Goal: Task Accomplishment & Management: Use online tool/utility

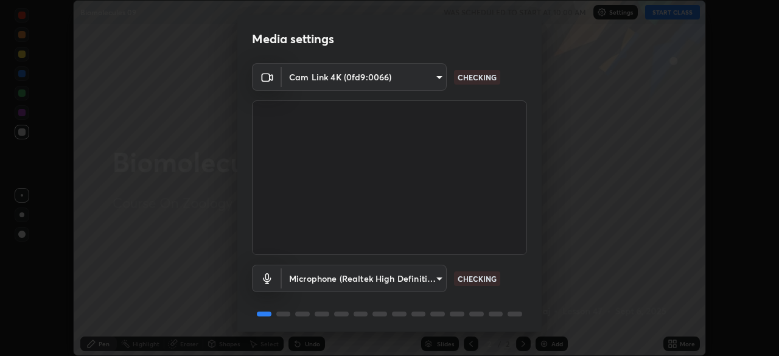
scroll to position [43, 0]
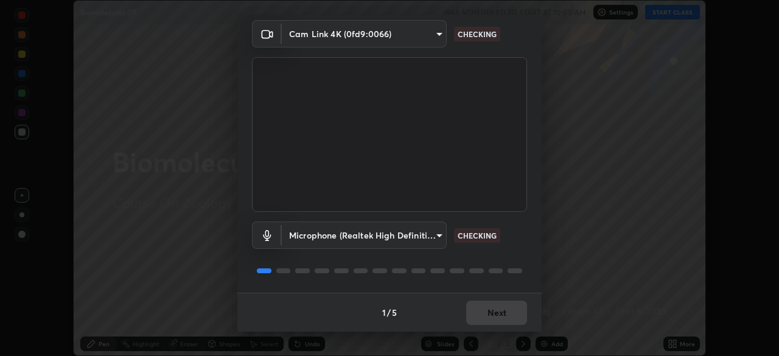
click at [442, 235] on body "Erase all Biomolecules 09 WAS SCHEDULED TO START AT 10:00 AM Settings START CLA…" at bounding box center [389, 178] width 779 height 356
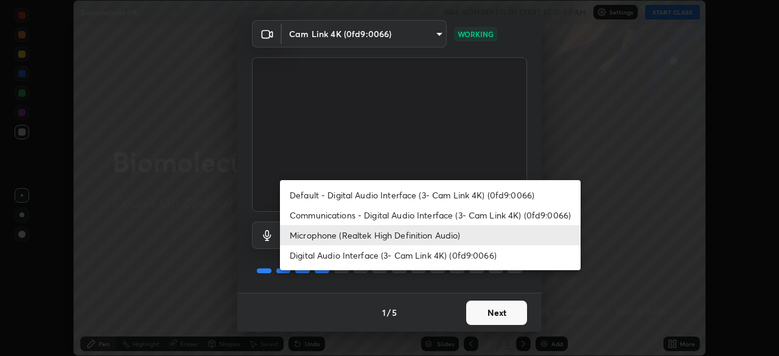
click at [434, 194] on li "Default - Digital Audio Interface (3- Cam Link 4K) (0fd9:0066)" at bounding box center [430, 195] width 301 height 20
type input "default"
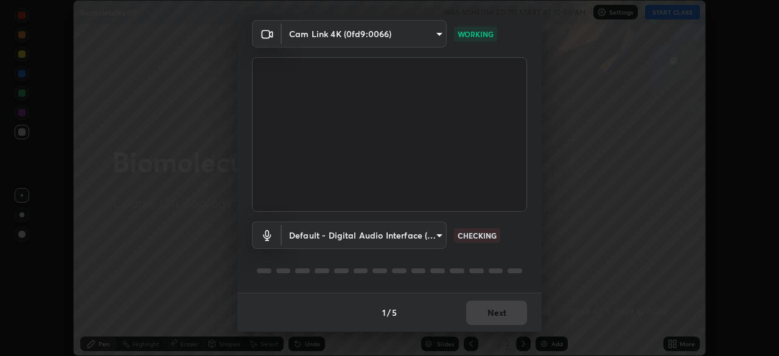
click at [513, 315] on div "1 / 5 Next" at bounding box center [389, 312] width 304 height 39
click at [536, 251] on div "Cam Link 4K (0fd9:0066) b8f277cd8c291a0c7ed6159829793d80adb5f71bb500324d50d569f…" at bounding box center [389, 156] width 304 height 273
click at [504, 312] on button "Next" at bounding box center [496, 313] width 61 height 24
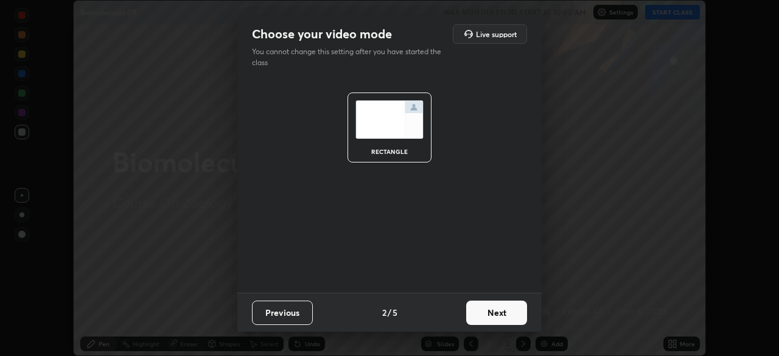
scroll to position [0, 0]
click at [514, 315] on button "Next" at bounding box center [496, 313] width 61 height 24
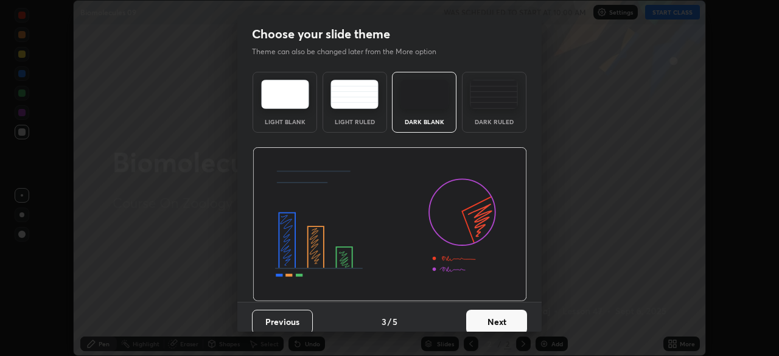
click at [518, 310] on button "Next" at bounding box center [496, 322] width 61 height 24
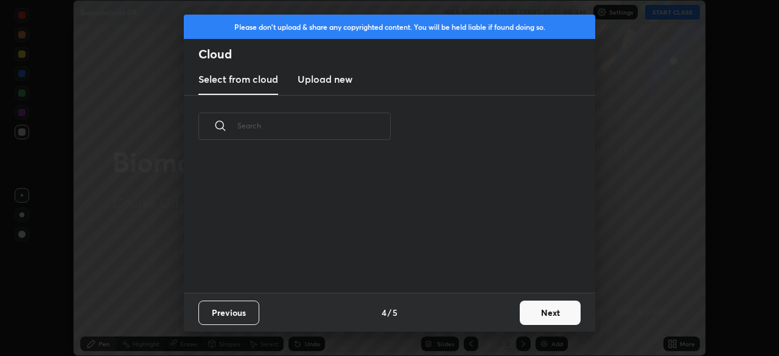
click at [520, 320] on button "Next" at bounding box center [550, 313] width 61 height 24
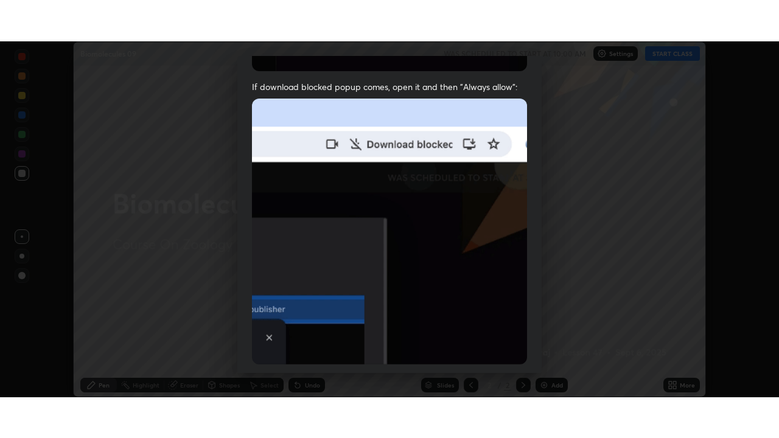
scroll to position [292, 0]
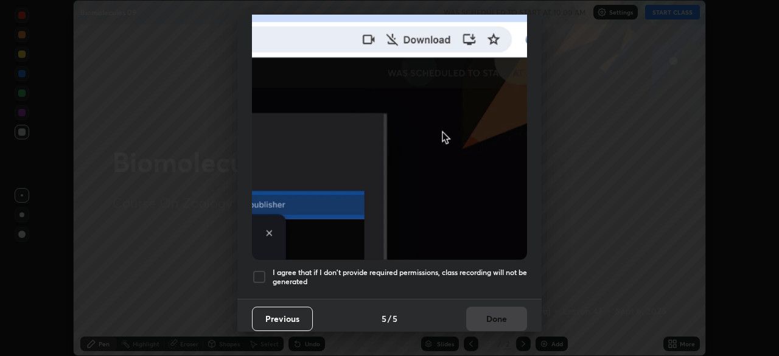
click at [257, 275] on div at bounding box center [259, 277] width 15 height 15
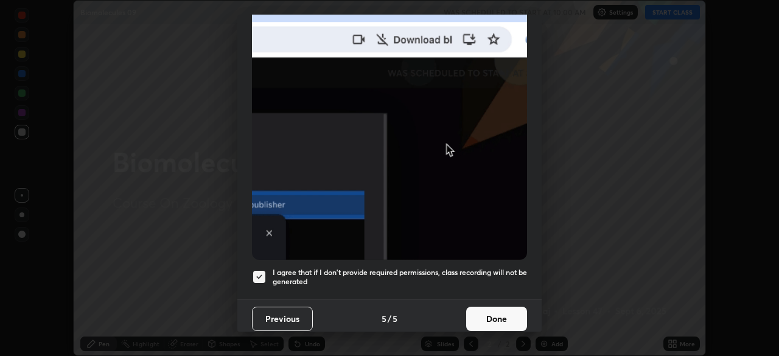
click at [513, 314] on button "Done" at bounding box center [496, 319] width 61 height 24
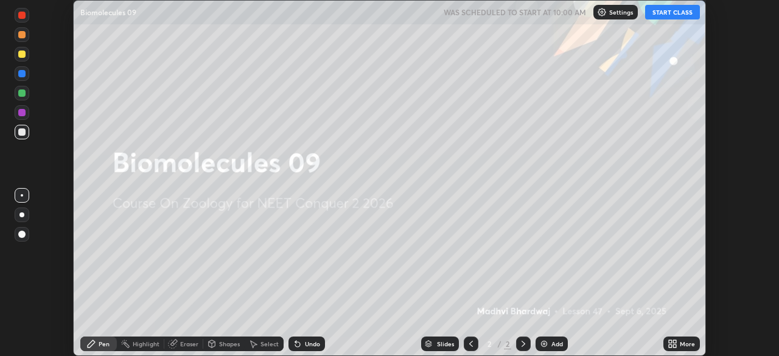
click at [683, 13] on button "START CLASS" at bounding box center [672, 12] width 55 height 15
click at [676, 342] on icon at bounding box center [674, 341] width 3 height 3
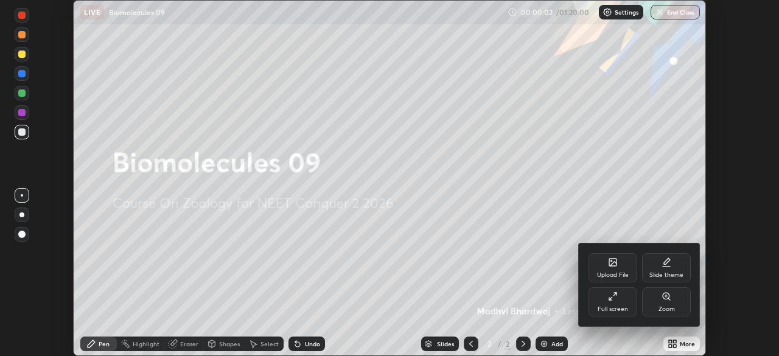
click at [619, 295] on div "Full screen" at bounding box center [613, 301] width 49 height 29
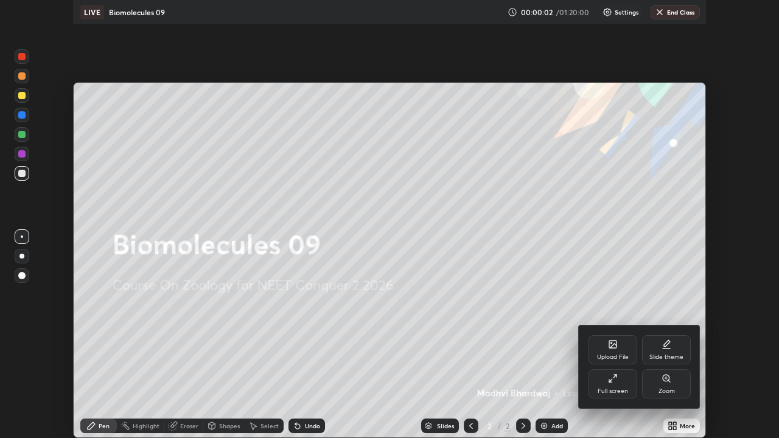
scroll to position [438, 779]
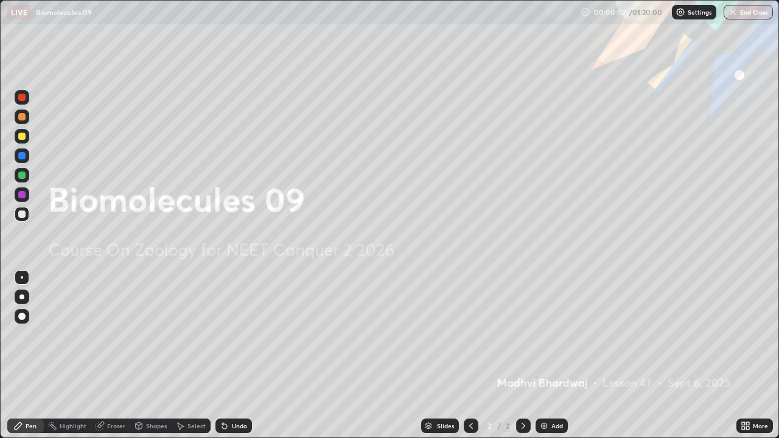
click at [567, 356] on div "Add" at bounding box center [552, 426] width 32 height 15
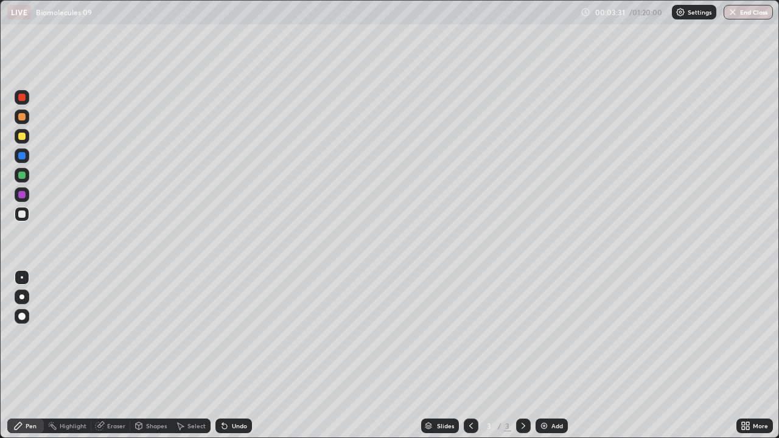
click at [680, 16] on img at bounding box center [681, 12] width 10 height 10
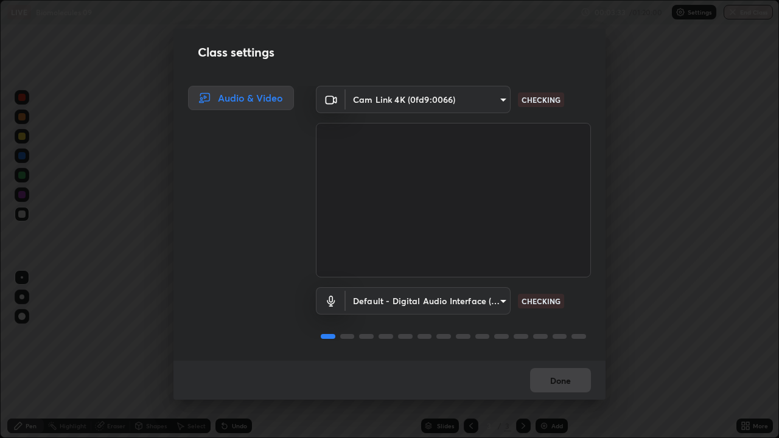
click at [473, 300] on body "Erase all LIVE Biomolecules 09 00:03:33 / 01:20:00 Settings End Class Setting u…" at bounding box center [389, 219] width 779 height 438
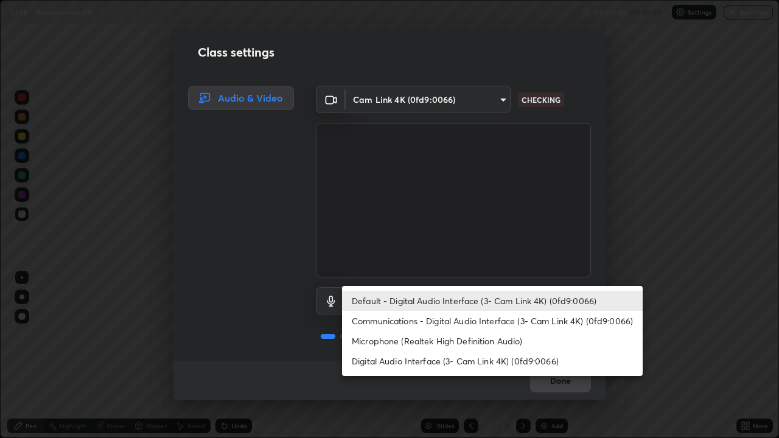
click at [437, 344] on li "Microphone (Realtek High Definition Audio)" at bounding box center [492, 341] width 301 height 20
type input "fc52b274e6785426ab2a4e79817368e636d678bdf91b48eb752f9e2a363405e0"
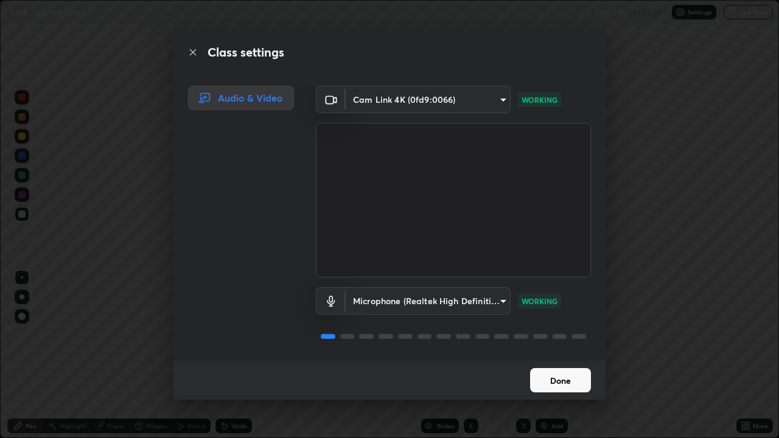
click at [559, 356] on button "Done" at bounding box center [560, 380] width 61 height 24
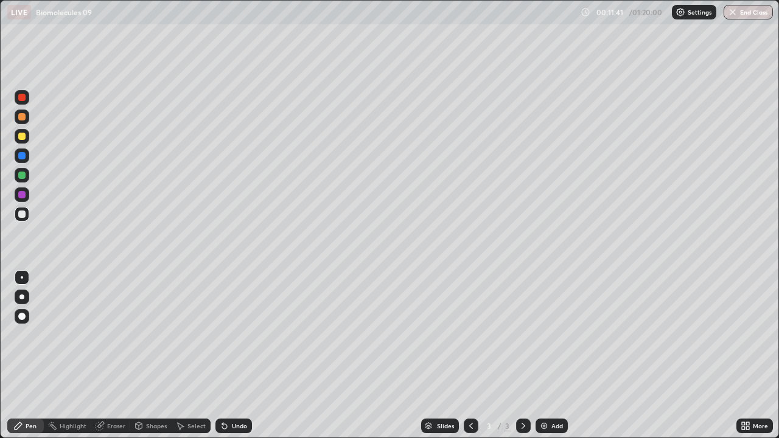
click at [27, 217] on div at bounding box center [22, 214] width 15 height 15
click at [122, 356] on div "Eraser" at bounding box center [116, 426] width 18 height 6
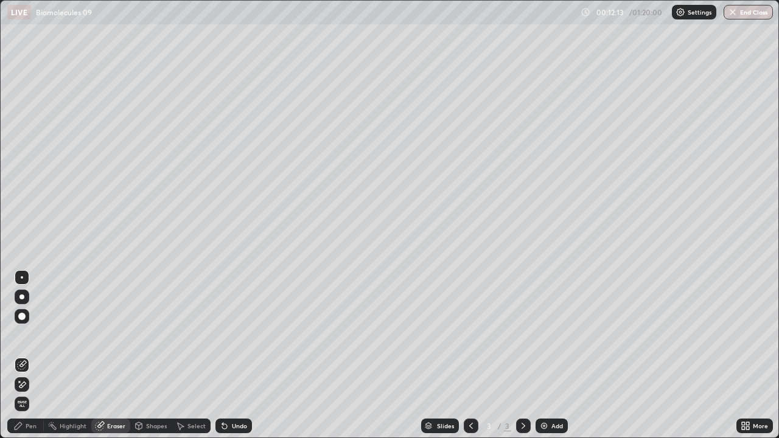
click at [36, 356] on div "Pen" at bounding box center [31, 426] width 11 height 6
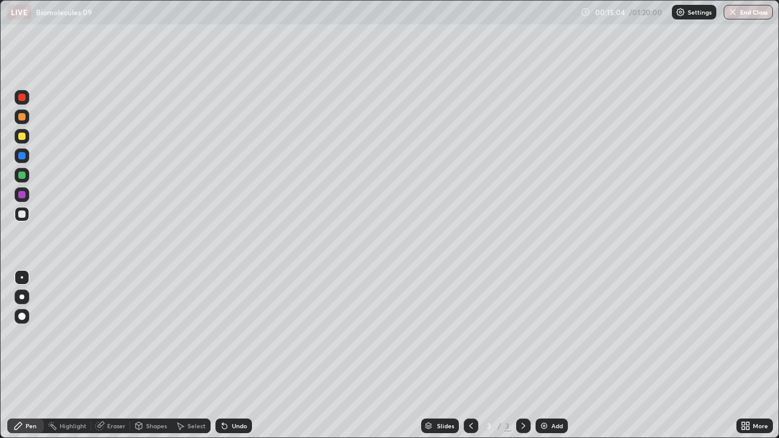
click at [566, 356] on div "Add" at bounding box center [552, 426] width 32 height 15
click at [30, 141] on div at bounding box center [21, 136] width 19 height 19
click at [249, 356] on div "Undo" at bounding box center [234, 426] width 37 height 15
click at [564, 356] on div "Slides 4 / 4 Add" at bounding box center [494, 426] width 485 height 24
click at [558, 356] on div "Add" at bounding box center [558, 426] width 12 height 6
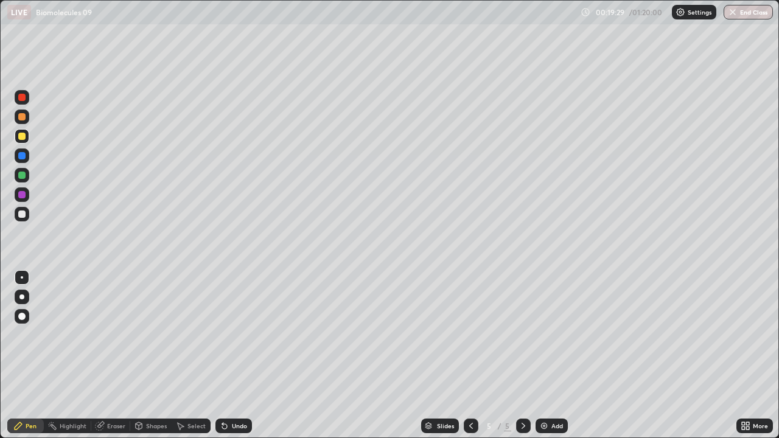
click at [27, 209] on div at bounding box center [22, 214] width 15 height 15
click at [26, 181] on div at bounding box center [22, 175] width 15 height 15
click at [28, 216] on div at bounding box center [22, 214] width 15 height 15
click at [29, 182] on div at bounding box center [22, 175] width 15 height 19
click at [27, 219] on div at bounding box center [22, 214] width 15 height 15
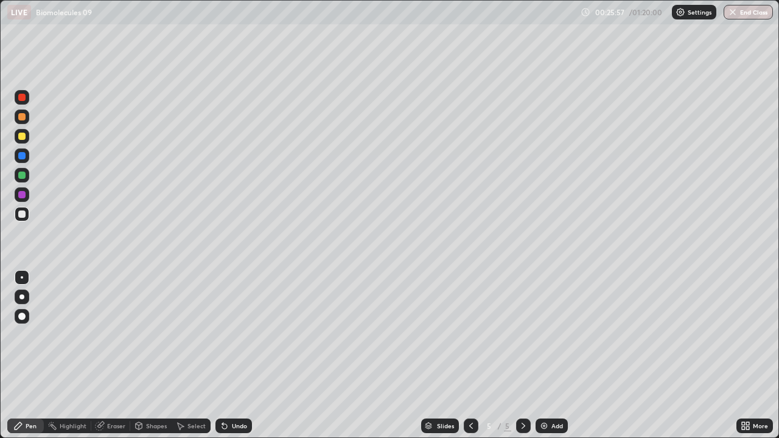
click at [27, 175] on div at bounding box center [22, 175] width 15 height 15
click at [24, 220] on div at bounding box center [22, 214] width 15 height 15
click at [562, 356] on div "Add" at bounding box center [558, 426] width 12 height 6
click at [237, 356] on div "Undo" at bounding box center [239, 426] width 15 height 6
click at [232, 356] on div "Undo" at bounding box center [239, 426] width 15 height 6
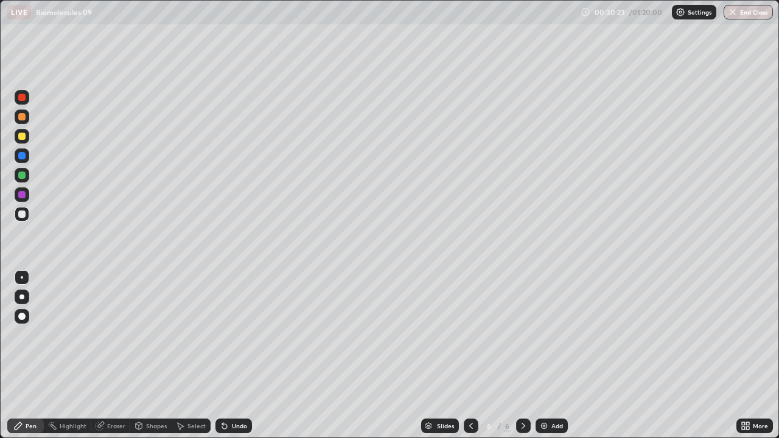
click at [245, 356] on div "Undo" at bounding box center [239, 426] width 15 height 6
click at [235, 356] on div "Undo" at bounding box center [234, 426] width 37 height 15
click at [24, 139] on div at bounding box center [21, 136] width 7 height 7
click at [24, 177] on div at bounding box center [21, 175] width 7 height 7
click at [27, 218] on div at bounding box center [22, 214] width 15 height 15
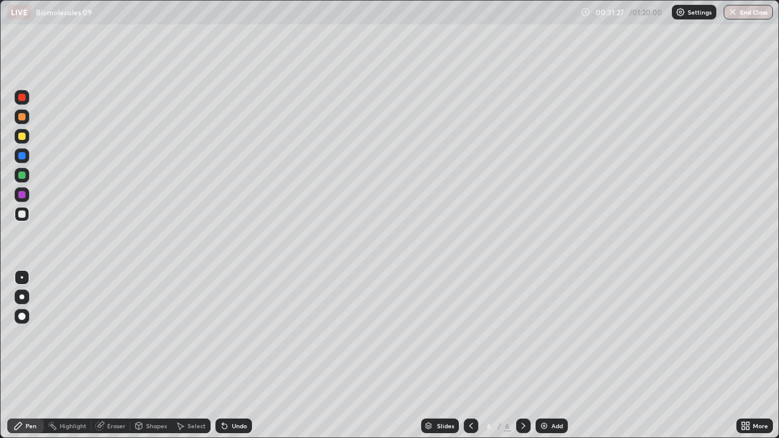
click at [27, 179] on div at bounding box center [22, 175] width 15 height 15
click at [248, 356] on div "Undo" at bounding box center [234, 426] width 37 height 15
click at [241, 356] on div "Undo" at bounding box center [239, 426] width 15 height 6
click at [29, 142] on div at bounding box center [22, 136] width 15 height 19
click at [28, 295] on div at bounding box center [22, 297] width 15 height 15
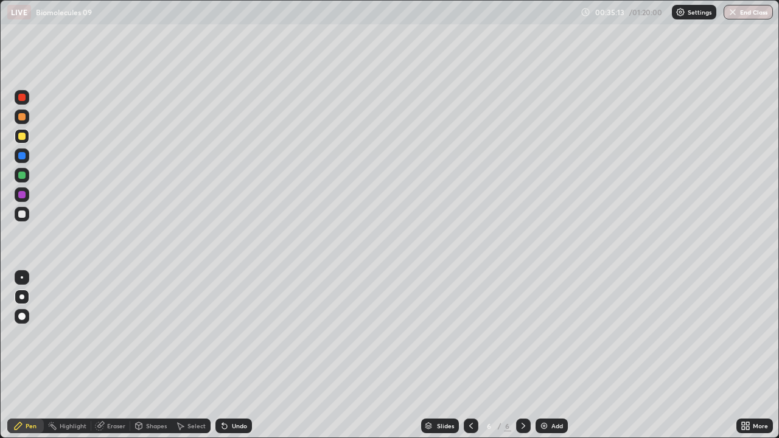
click at [470, 356] on icon at bounding box center [471, 426] width 10 height 10
click at [517, 356] on div at bounding box center [523, 426] width 15 height 15
click at [550, 356] on div "Add" at bounding box center [552, 426] width 32 height 15
click at [24, 215] on div at bounding box center [21, 214] width 7 height 7
click at [26, 140] on div at bounding box center [22, 136] width 15 height 15
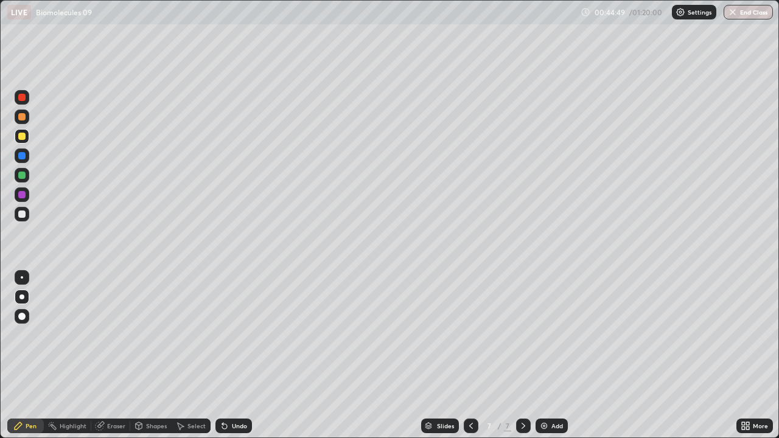
click at [26, 217] on div at bounding box center [22, 214] width 15 height 15
click at [26, 104] on div at bounding box center [22, 97] width 15 height 15
click at [27, 280] on div at bounding box center [22, 277] width 15 height 15
click at [23, 218] on div at bounding box center [22, 214] width 15 height 15
click at [26, 138] on div at bounding box center [22, 136] width 15 height 15
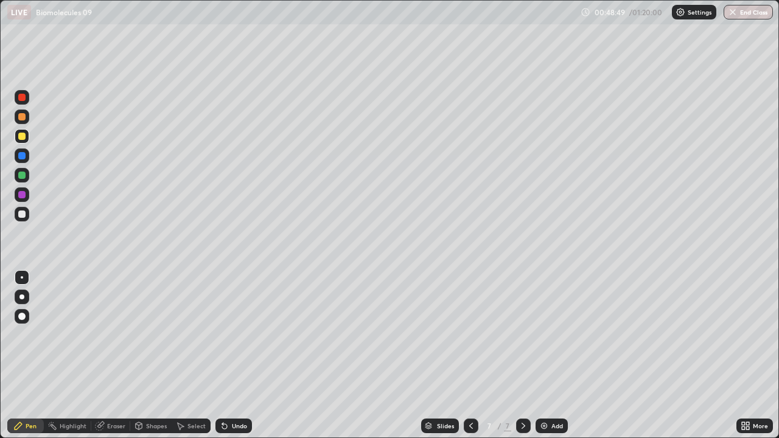
click at [547, 356] on img at bounding box center [544, 426] width 10 height 10
click at [29, 219] on div at bounding box center [22, 214] width 15 height 19
click at [28, 140] on div at bounding box center [22, 136] width 15 height 15
click at [27, 119] on div at bounding box center [22, 117] width 15 height 15
click at [522, 356] on icon at bounding box center [524, 426] width 10 height 10
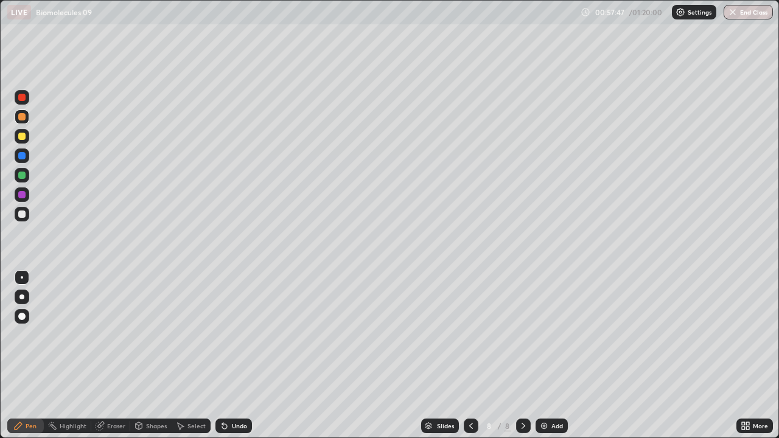
click at [546, 356] on img at bounding box center [544, 426] width 10 height 10
click at [24, 211] on div at bounding box center [21, 214] width 7 height 7
click at [522, 356] on icon at bounding box center [524, 426] width 10 height 10
click at [521, 356] on div at bounding box center [523, 426] width 15 height 15
click at [476, 356] on div at bounding box center [471, 426] width 15 height 15
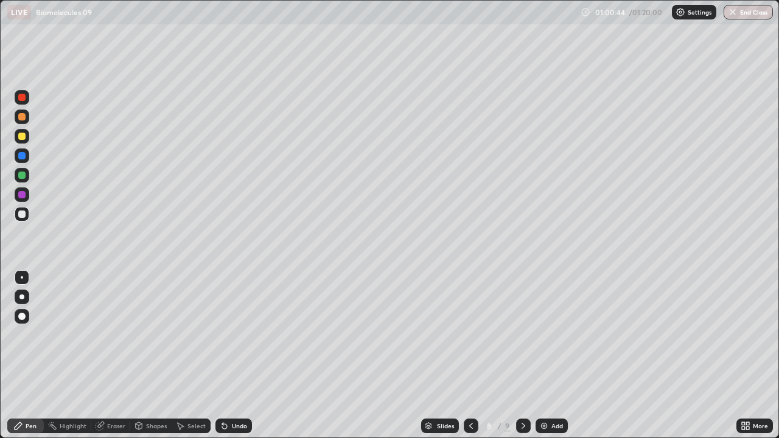
click at [471, 356] on icon at bounding box center [471, 426] width 10 height 10
click at [522, 356] on icon at bounding box center [524, 426] width 10 height 10
click at [242, 356] on div "Undo" at bounding box center [239, 426] width 15 height 6
click at [546, 356] on img at bounding box center [544, 426] width 10 height 10
click at [248, 356] on div "Undo" at bounding box center [234, 426] width 37 height 15
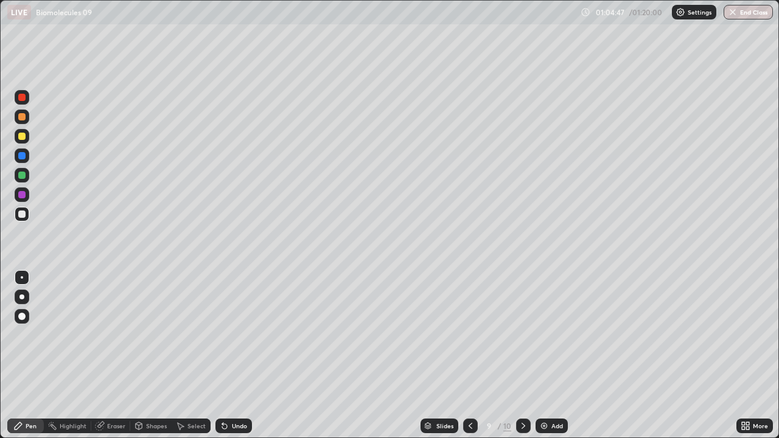
click at [242, 356] on div "Undo" at bounding box center [239, 426] width 15 height 6
click at [555, 356] on div "Add" at bounding box center [558, 426] width 12 height 6
click at [26, 135] on div at bounding box center [22, 136] width 15 height 15
click at [244, 356] on div "Undo" at bounding box center [231, 426] width 41 height 24
click at [237, 356] on div "Undo" at bounding box center [239, 426] width 15 height 6
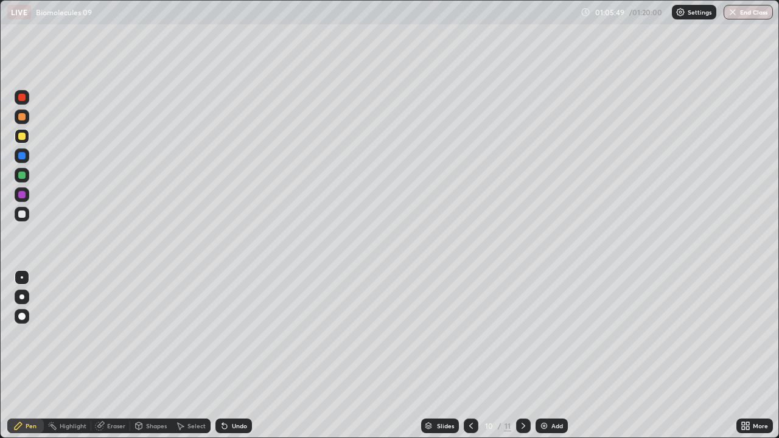
click at [472, 356] on icon at bounding box center [471, 426] width 10 height 10
click at [564, 356] on div "Add" at bounding box center [552, 426] width 32 height 15
click at [26, 218] on div at bounding box center [22, 214] width 15 height 15
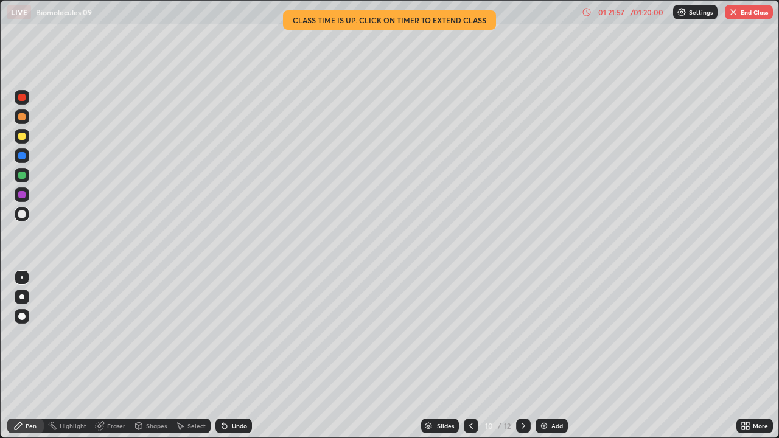
click at [740, 16] on button "End Class" at bounding box center [749, 12] width 48 height 15
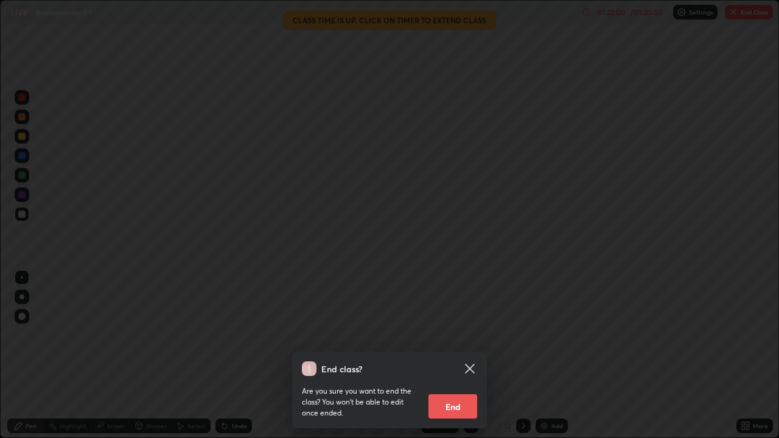
click at [579, 351] on div "End class? Are you sure you want to end the class? You won’t be able to edit on…" at bounding box center [389, 219] width 779 height 438
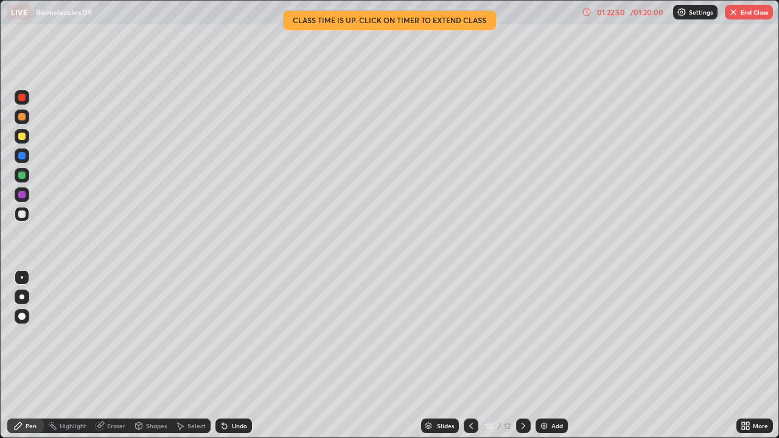
click at [757, 11] on button "End Class" at bounding box center [749, 12] width 48 height 15
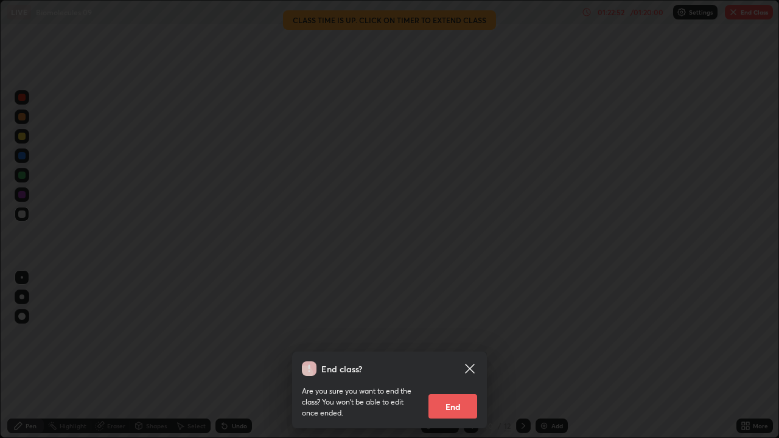
click at [579, 354] on div "End class? Are you sure you want to end the class? You won’t be able to edit on…" at bounding box center [389, 219] width 779 height 438
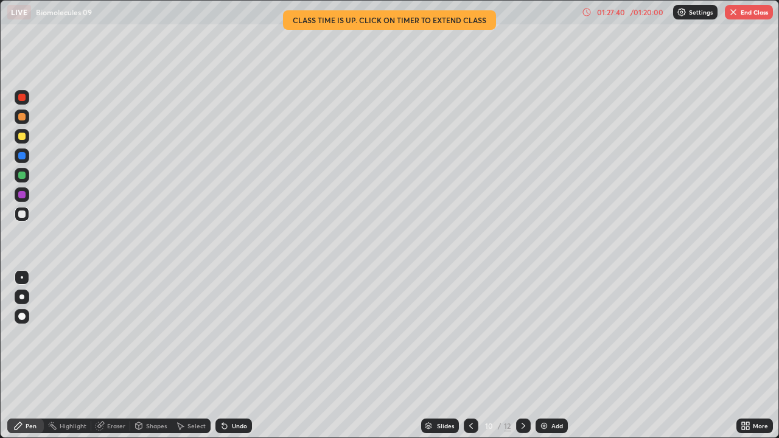
click at [745, 14] on button "End Class" at bounding box center [749, 12] width 48 height 15
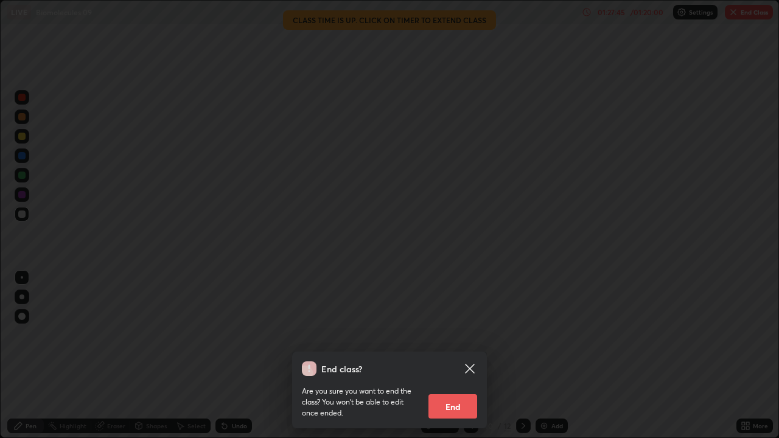
click at [473, 356] on icon at bounding box center [469, 368] width 9 height 9
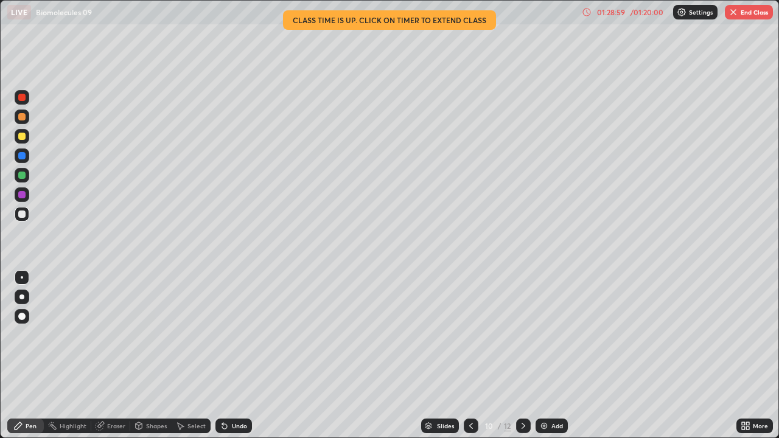
click at [738, 11] on button "End Class" at bounding box center [749, 12] width 48 height 15
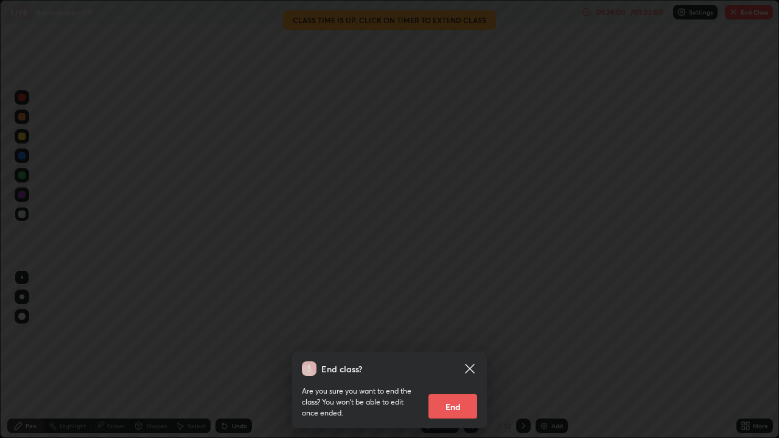
click at [452, 356] on button "End" at bounding box center [453, 407] width 49 height 24
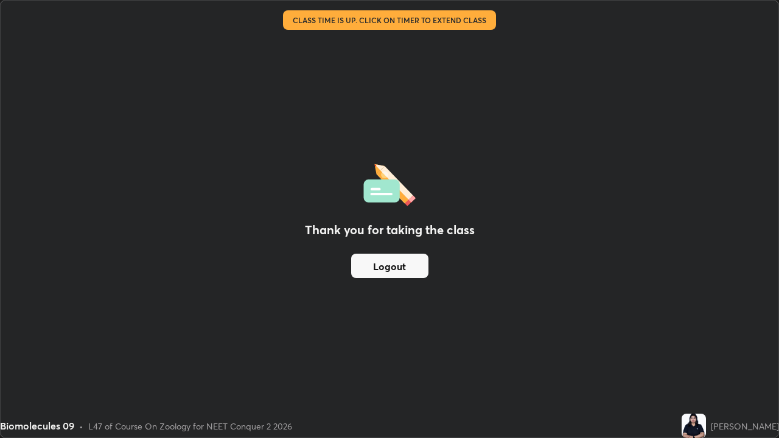
click at [399, 259] on button "Logout" at bounding box center [389, 266] width 77 height 24
click at [400, 262] on button "Logout" at bounding box center [389, 266] width 77 height 24
click at [396, 265] on button "Logout" at bounding box center [389, 266] width 77 height 24
click at [394, 265] on button "Logout" at bounding box center [389, 266] width 77 height 24
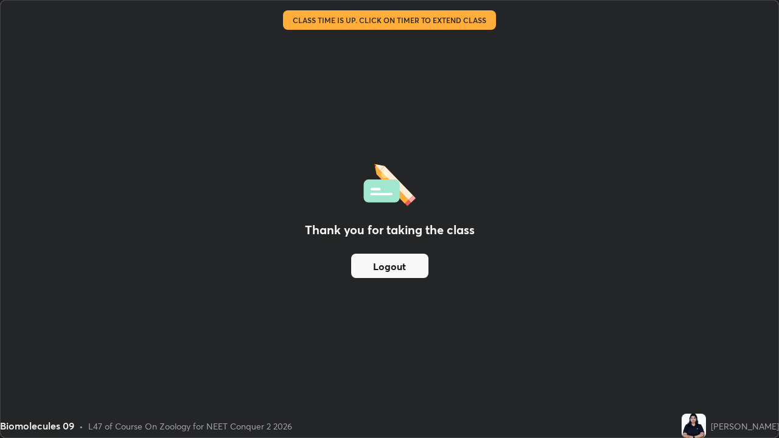
click at [394, 266] on button "Logout" at bounding box center [389, 266] width 77 height 24
click at [395, 264] on button "Logout" at bounding box center [389, 266] width 77 height 24
click at [397, 266] on button "Logout" at bounding box center [389, 266] width 77 height 24
click at [399, 264] on button "Logout" at bounding box center [389, 266] width 77 height 24
click at [402, 266] on button "Logout" at bounding box center [389, 266] width 77 height 24
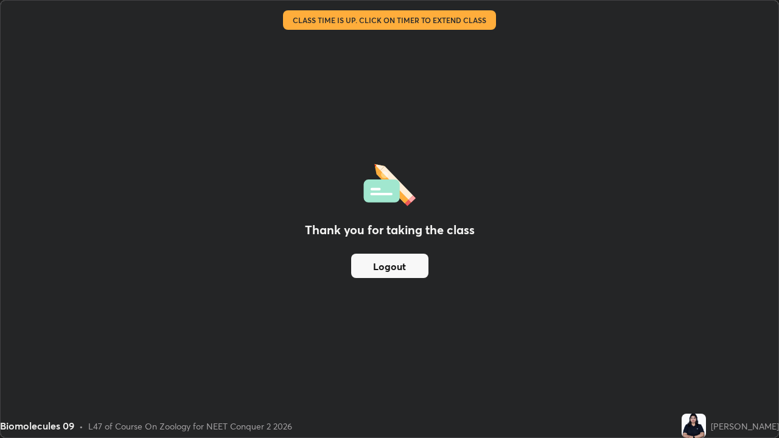
click at [402, 265] on button "Logout" at bounding box center [389, 266] width 77 height 24
